Goal: Task Accomplishment & Management: Use online tool/utility

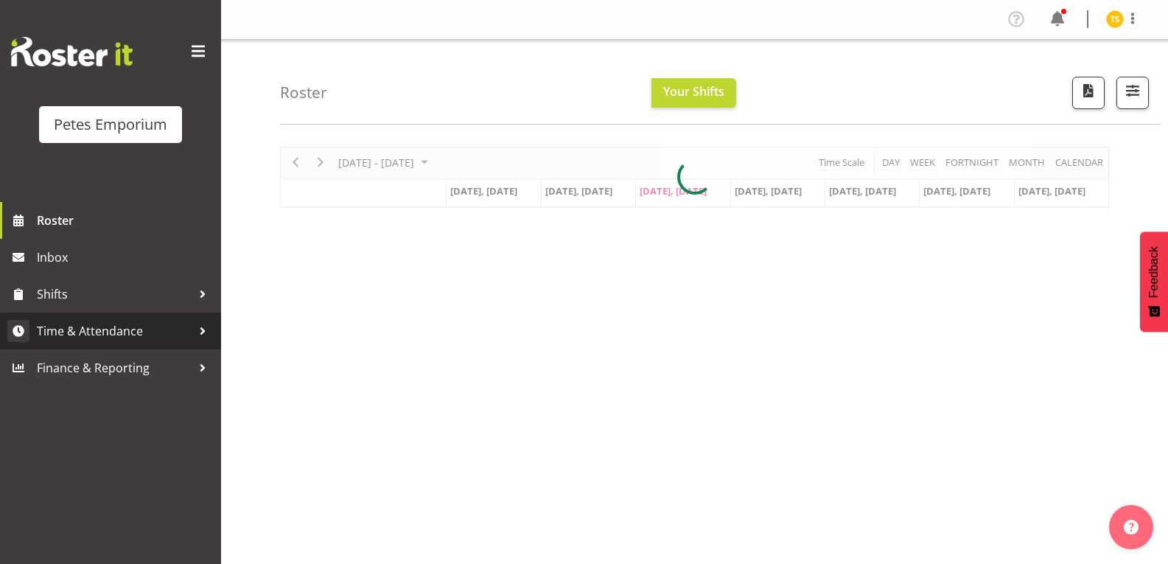
click at [103, 332] on span "Time & Attendance" at bounding box center [114, 331] width 155 height 22
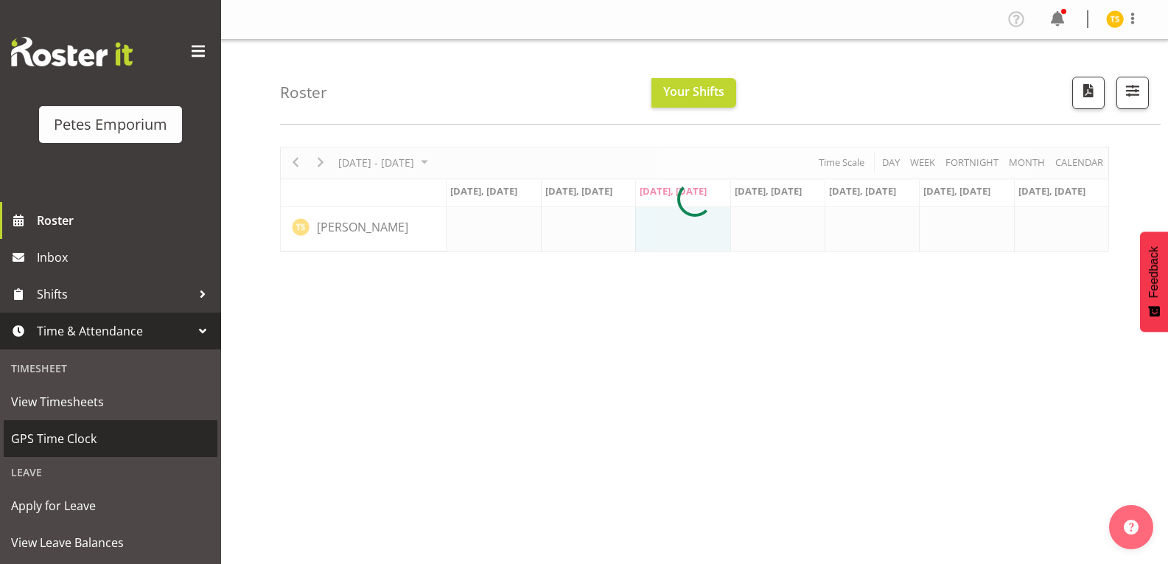
click at [60, 445] on span "GPS Time Clock" at bounding box center [110, 439] width 199 height 22
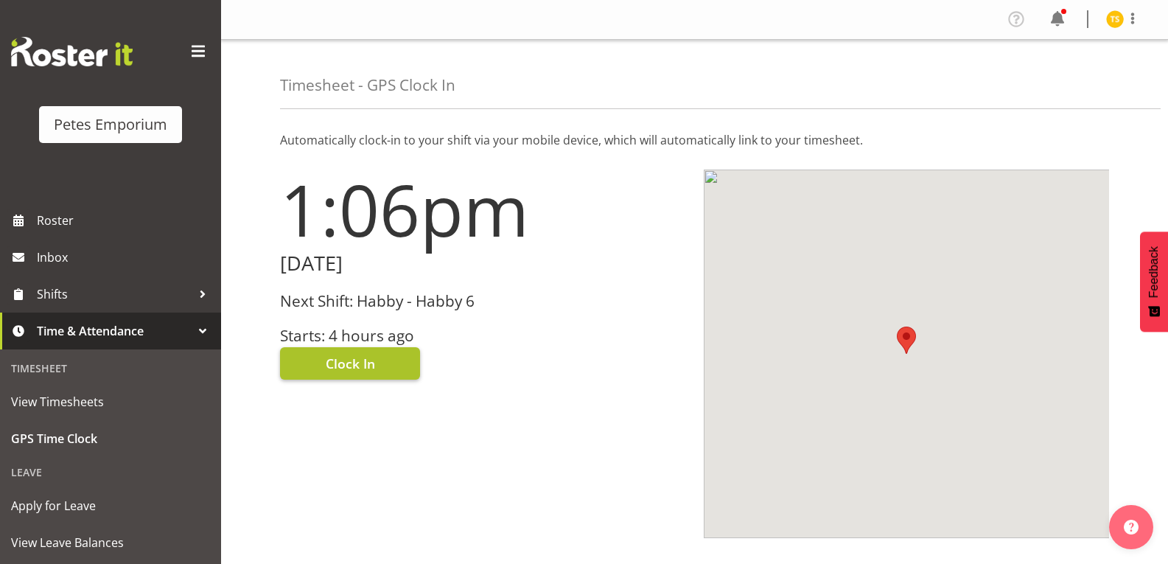
click at [330, 374] on button "Clock In" at bounding box center [350, 363] width 140 height 32
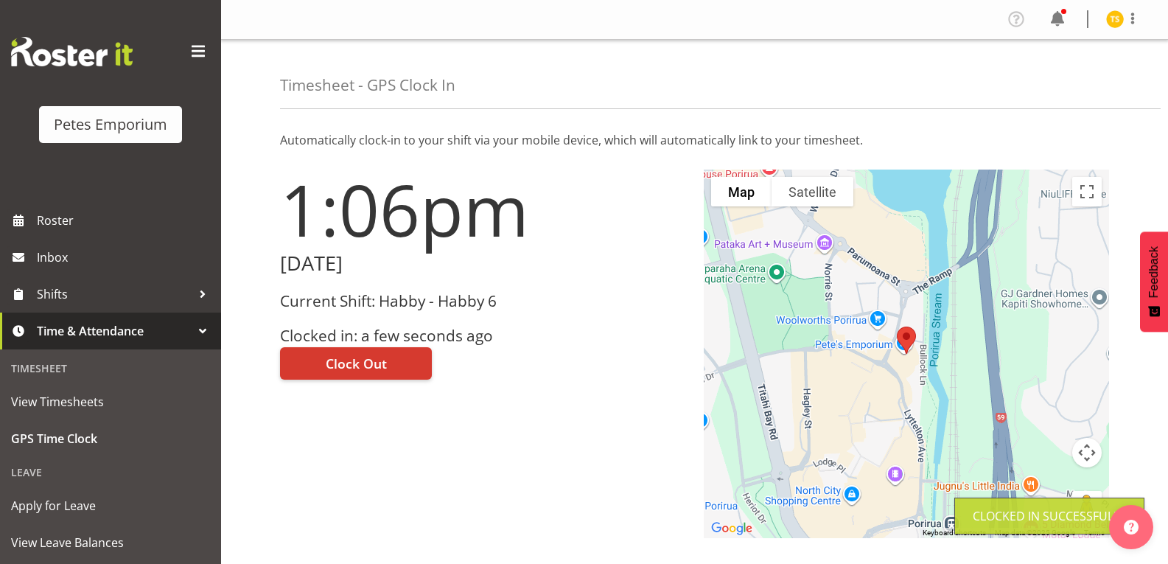
click at [1111, 17] on img at bounding box center [1115, 19] width 18 height 18
click at [1044, 83] on link "Log Out" at bounding box center [1071, 77] width 142 height 27
